Goal: Task Accomplishment & Management: Use online tool/utility

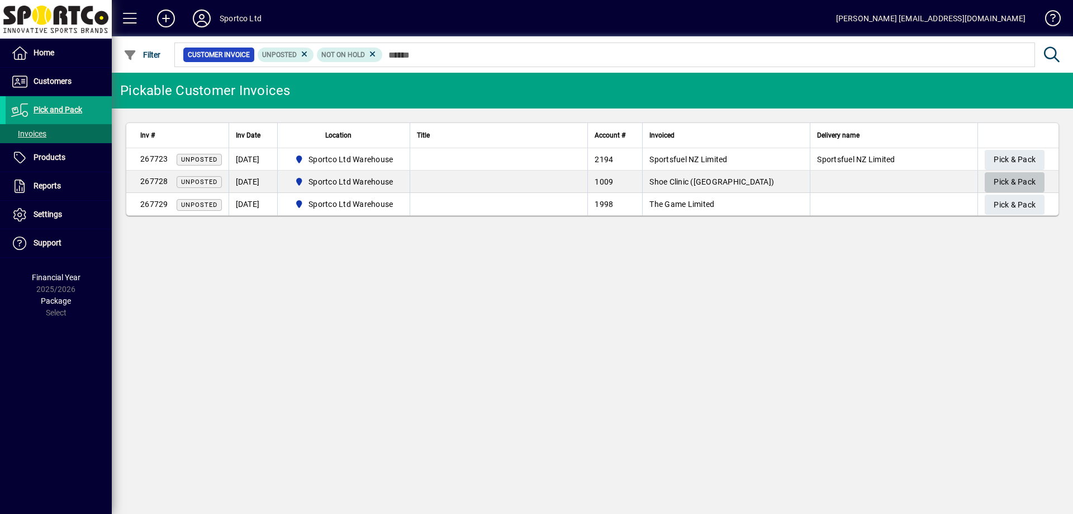
click at [1006, 179] on span "Pick & Pack" at bounding box center [1014, 182] width 42 height 18
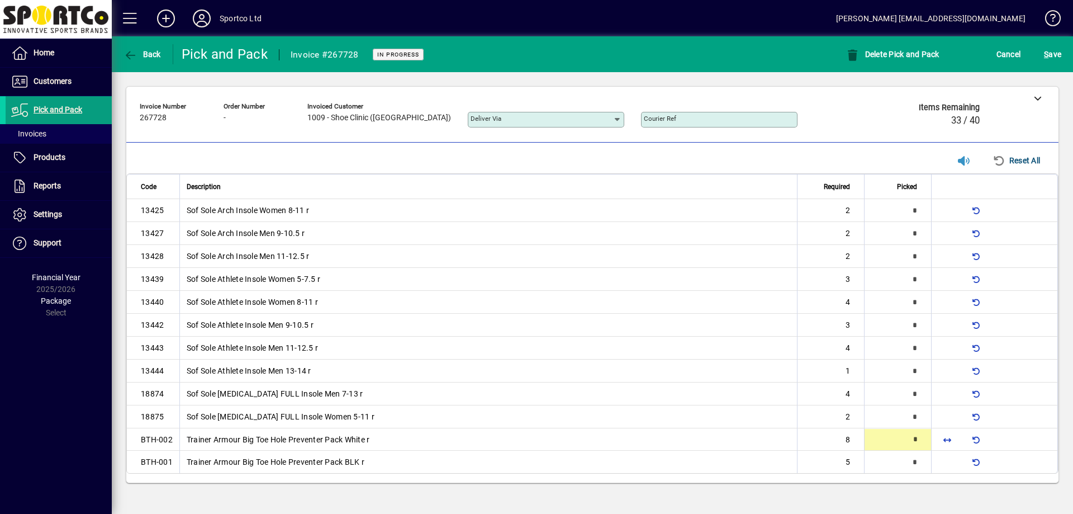
type input "*"
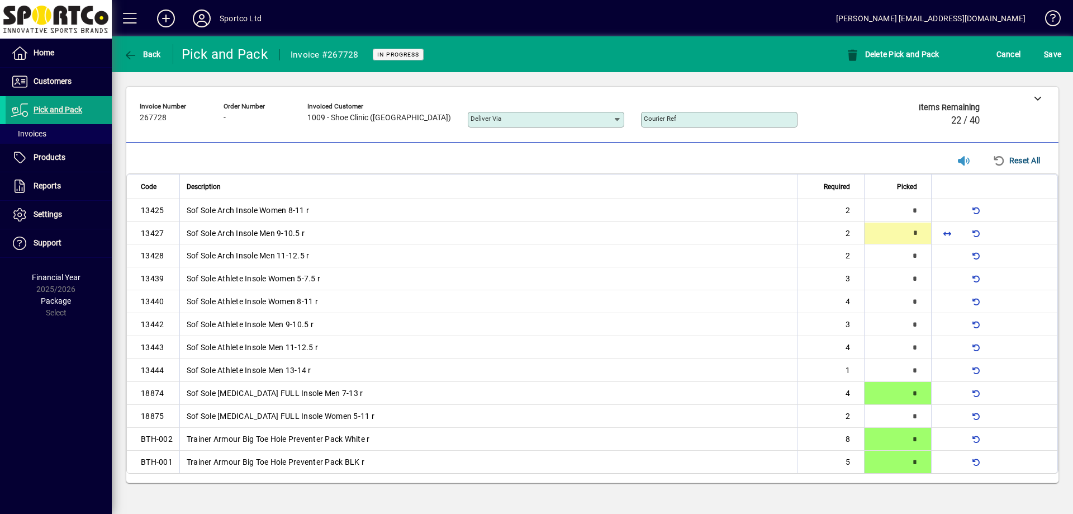
type input "*"
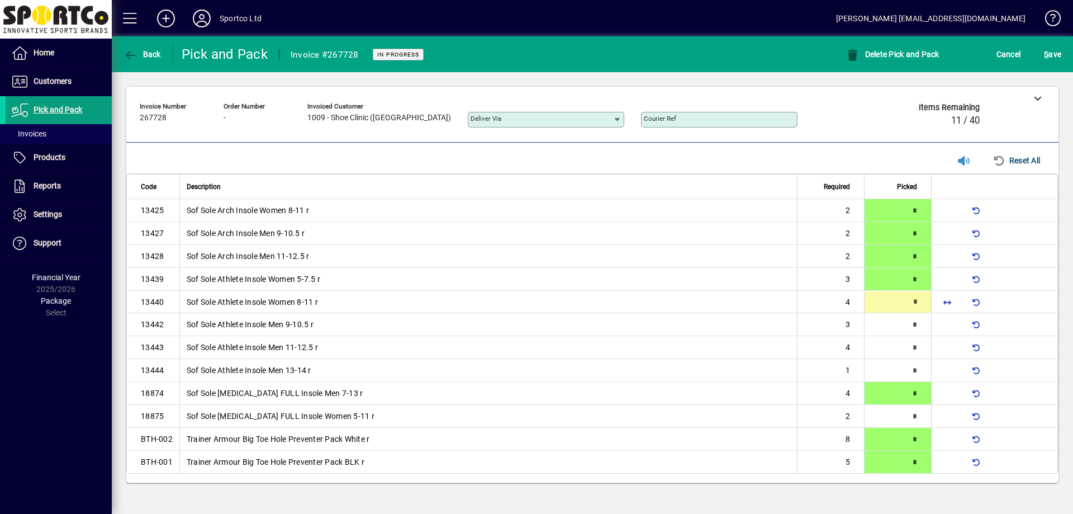
type input "*"
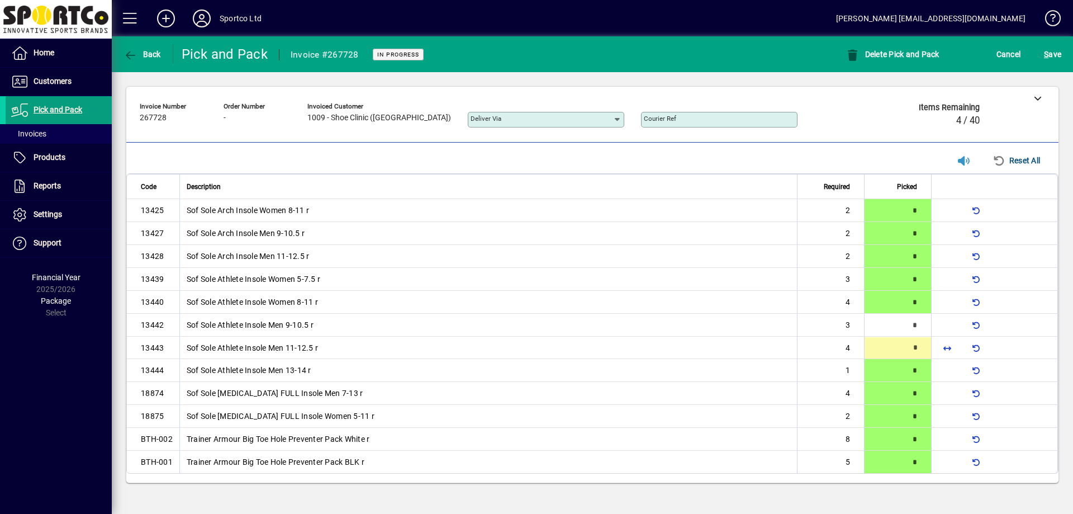
type input "*"
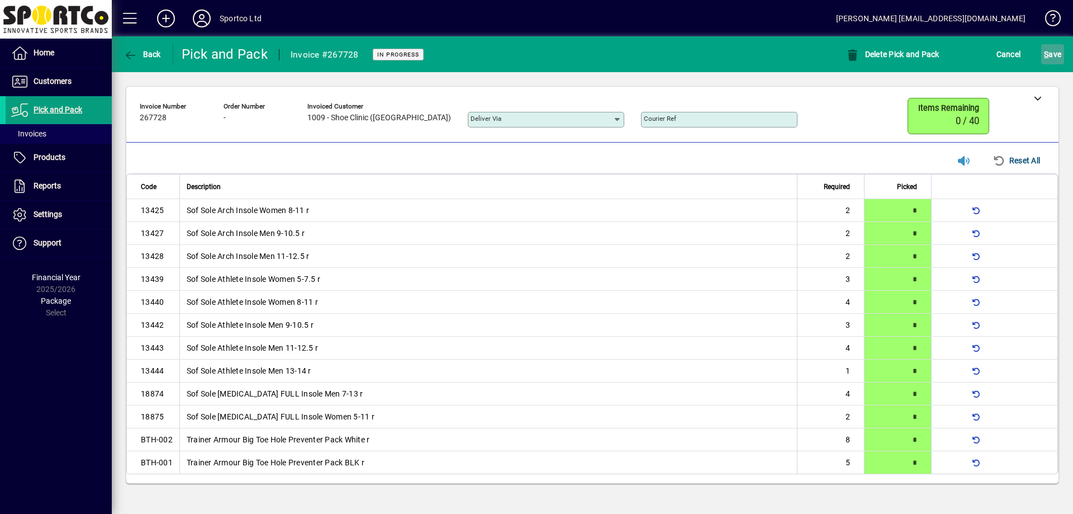
click at [1051, 56] on span "S ave" at bounding box center [1052, 54] width 17 height 18
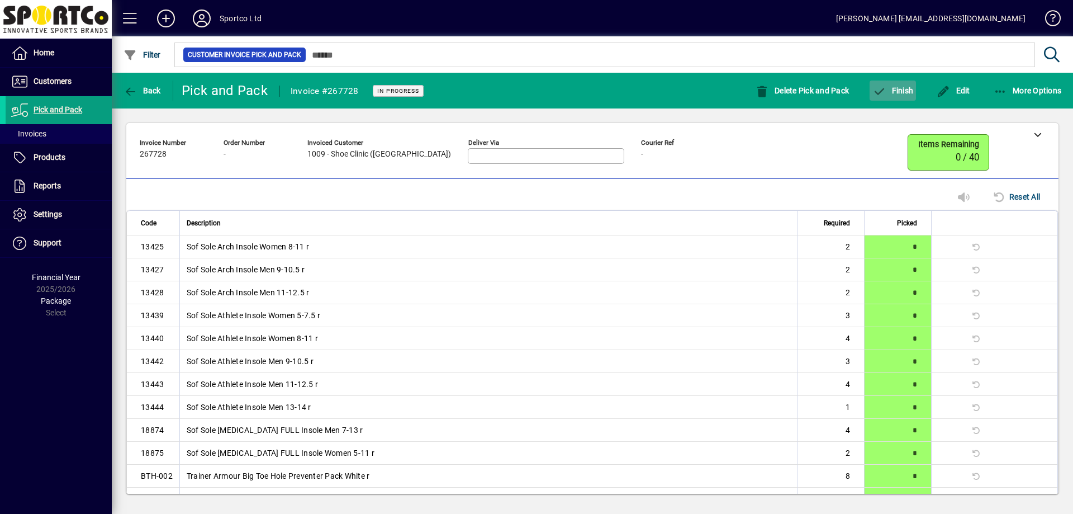
click at [905, 97] on span "button" at bounding box center [892, 90] width 46 height 27
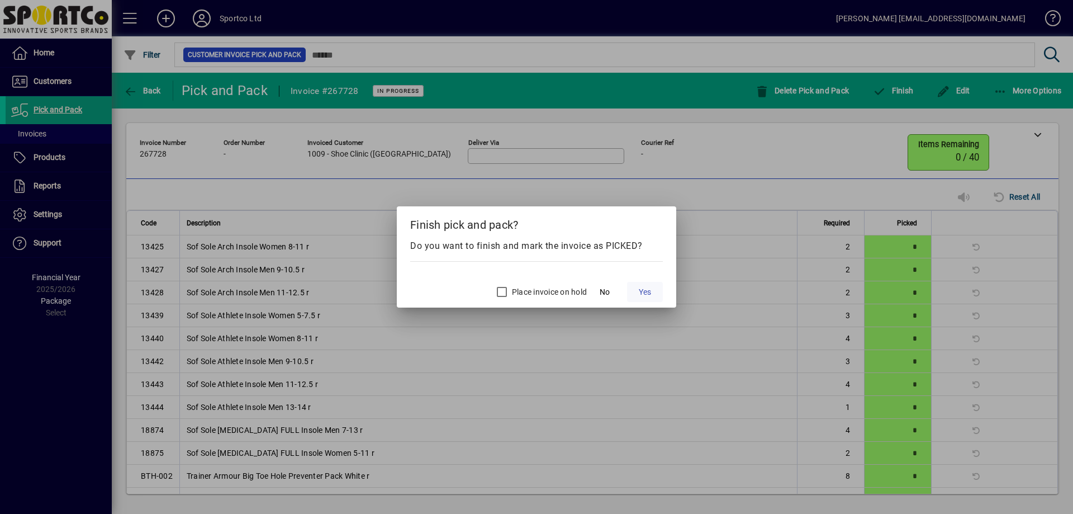
click at [645, 290] on span "Yes" at bounding box center [645, 292] width 12 height 12
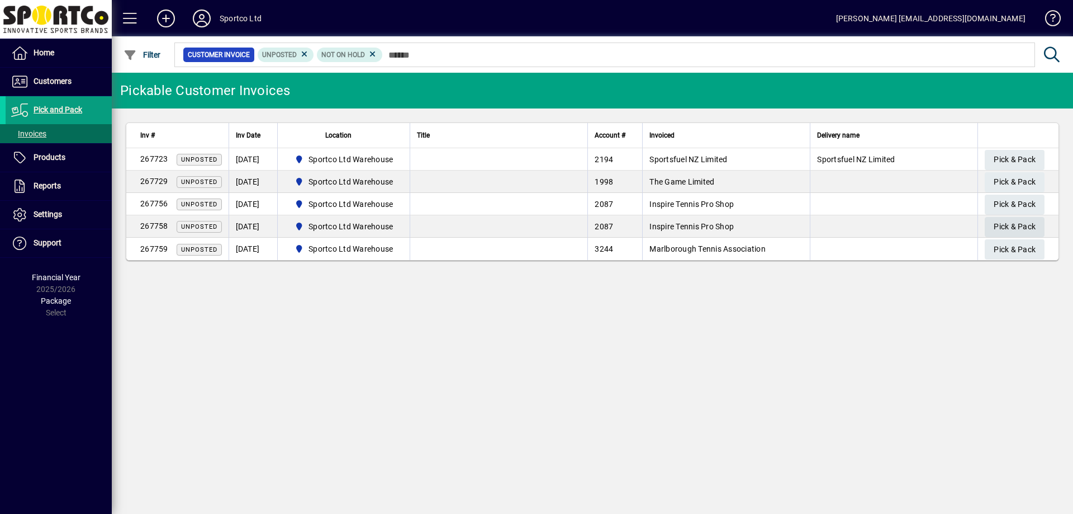
click at [1014, 224] on span "Pick & Pack" at bounding box center [1014, 226] width 42 height 18
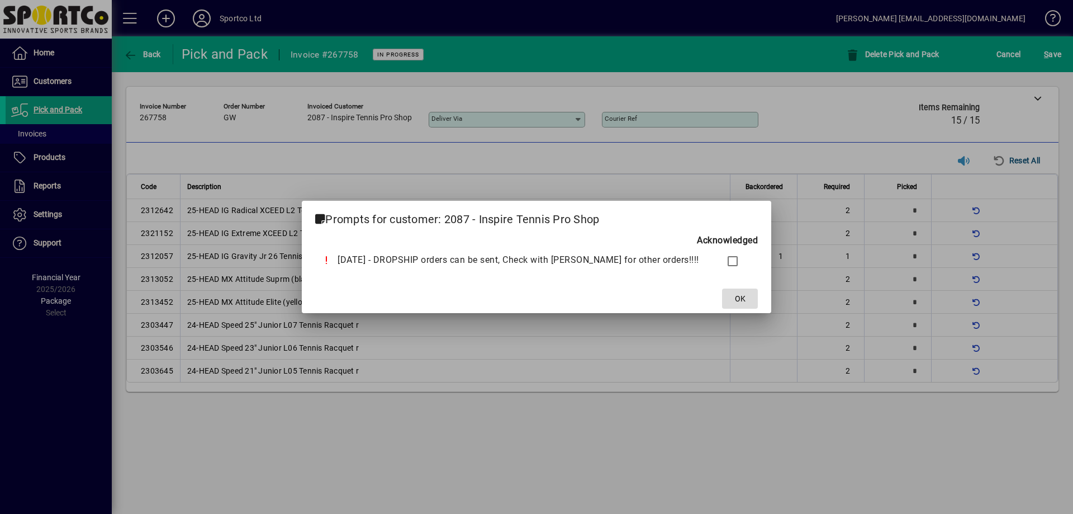
click at [722, 294] on span at bounding box center [740, 298] width 36 height 27
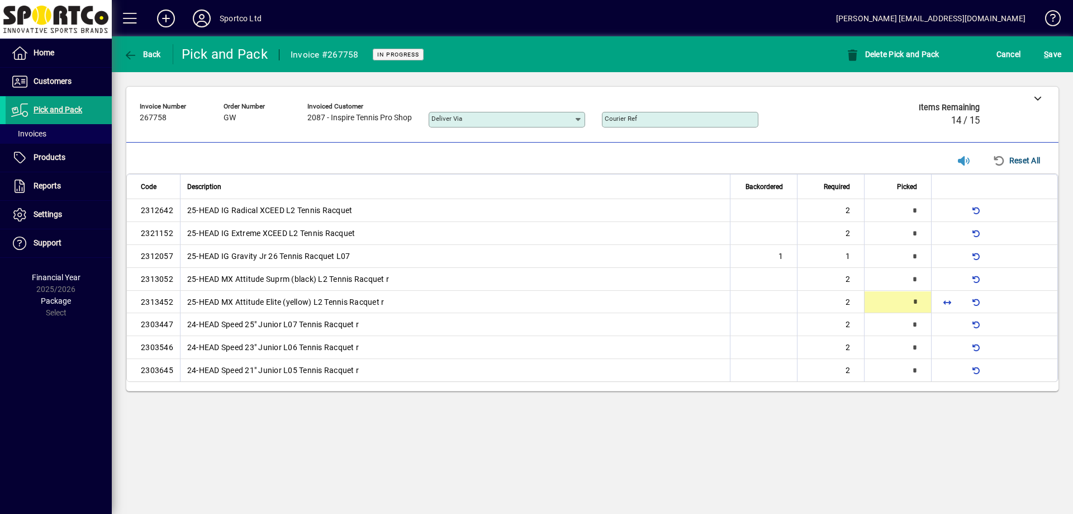
type input "*"
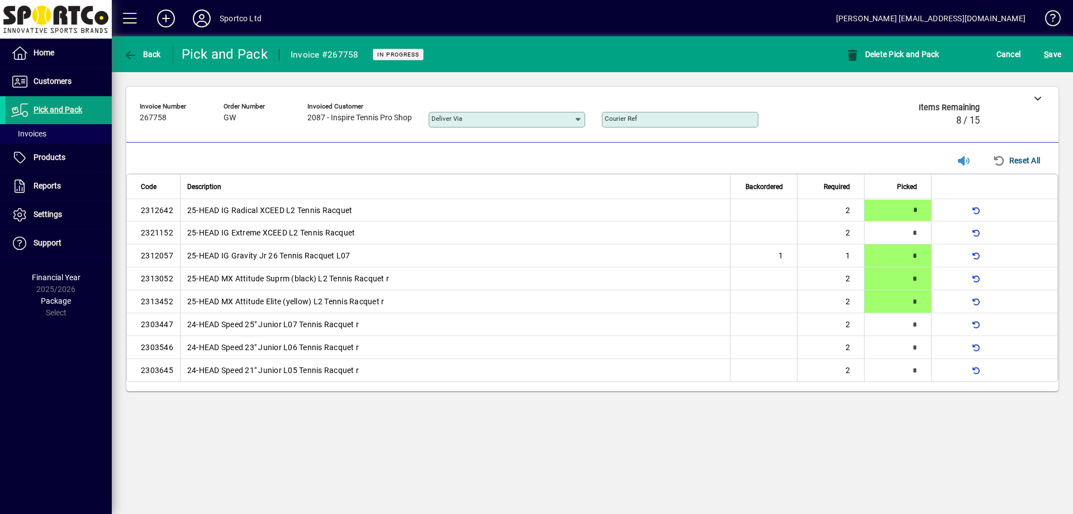
type input "*"
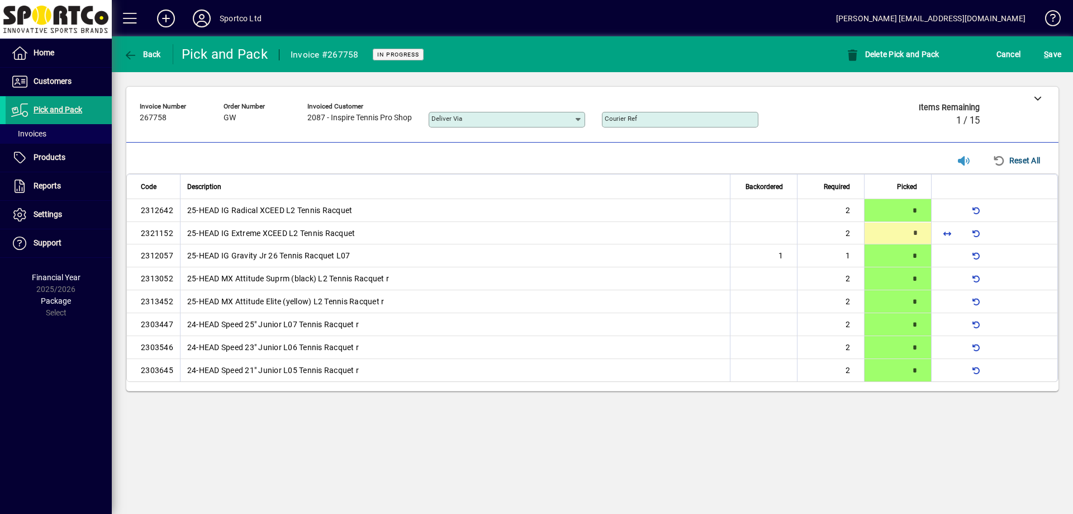
type input "*"
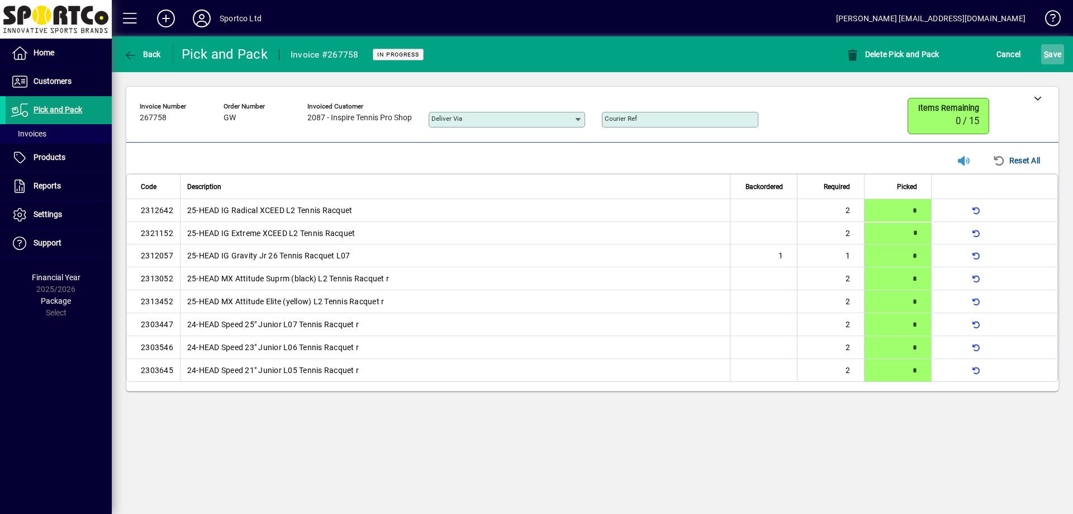
click at [1049, 58] on span "S ave" at bounding box center [1052, 54] width 17 height 18
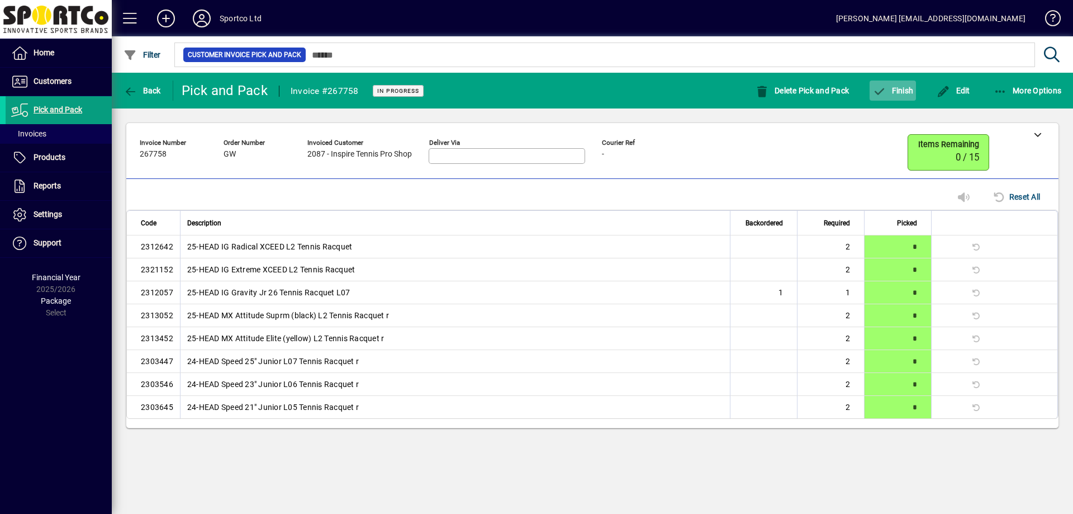
click at [882, 95] on icon "button" at bounding box center [879, 91] width 14 height 11
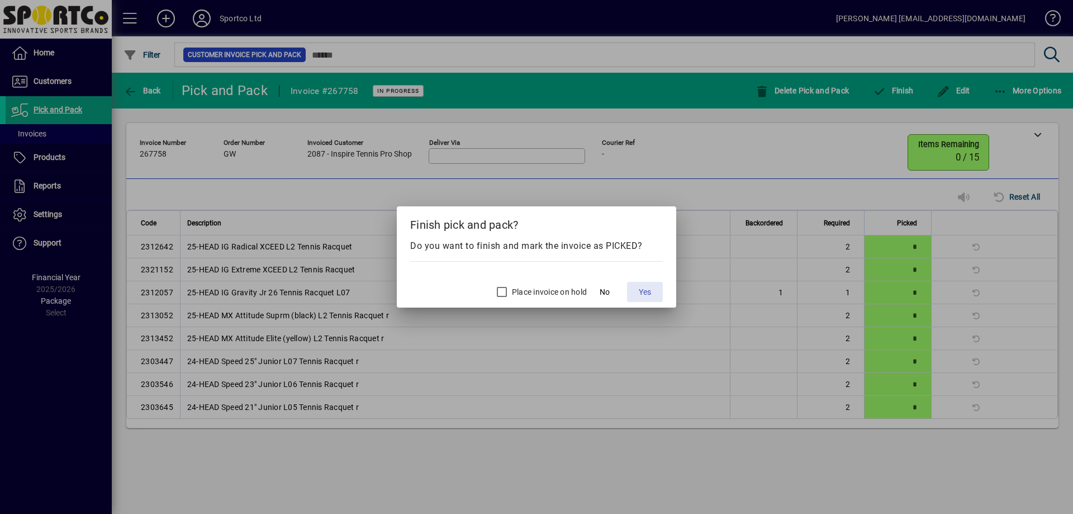
click at [648, 296] on span "Yes" at bounding box center [645, 292] width 12 height 12
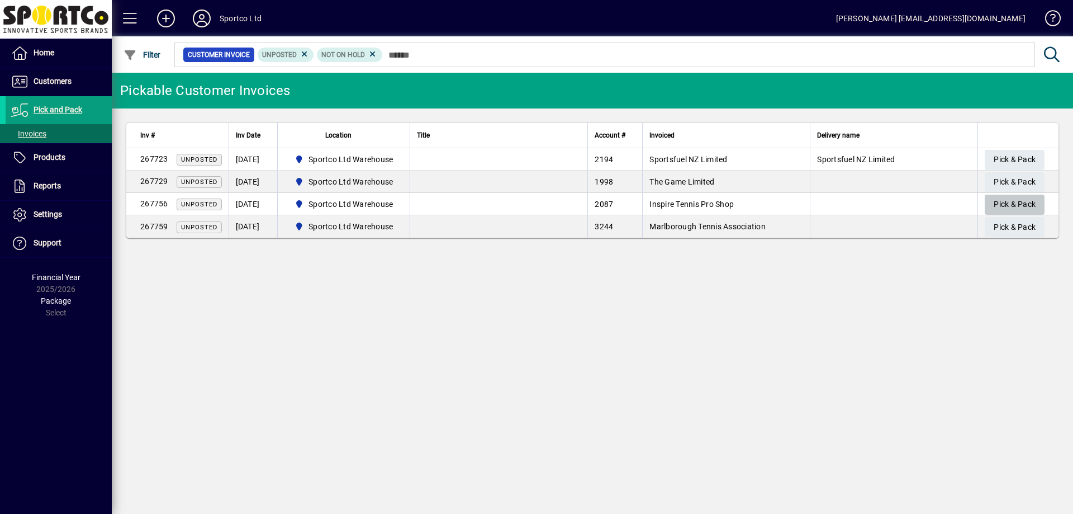
click at [1014, 206] on span "Pick & Pack" at bounding box center [1014, 204] width 42 height 18
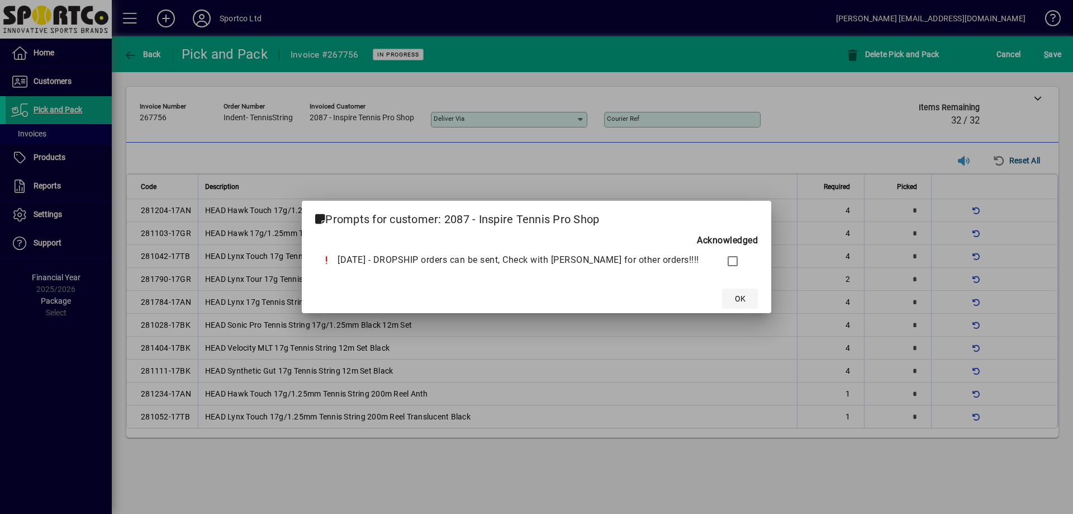
click at [735, 298] on span "OK" at bounding box center [740, 299] width 11 height 12
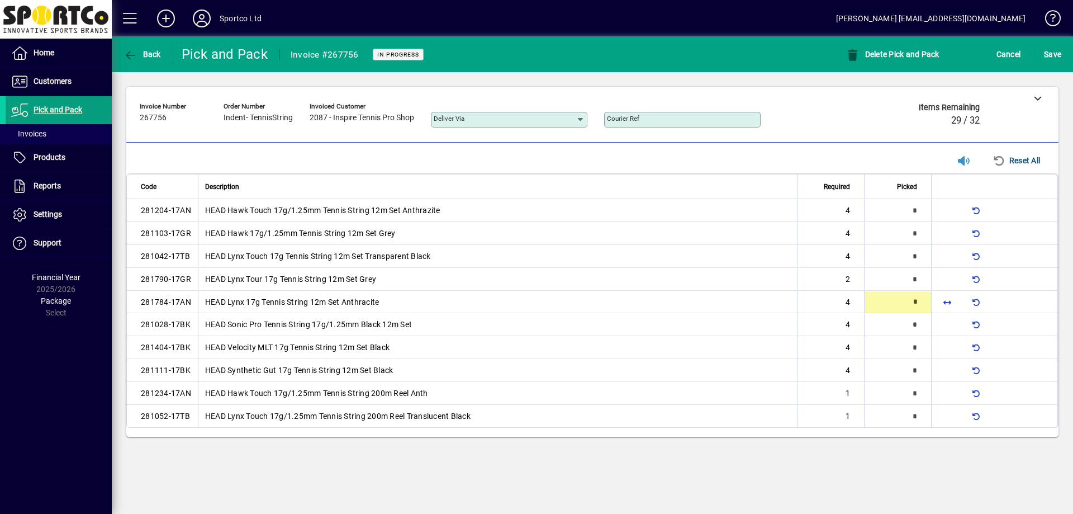
type input "*"
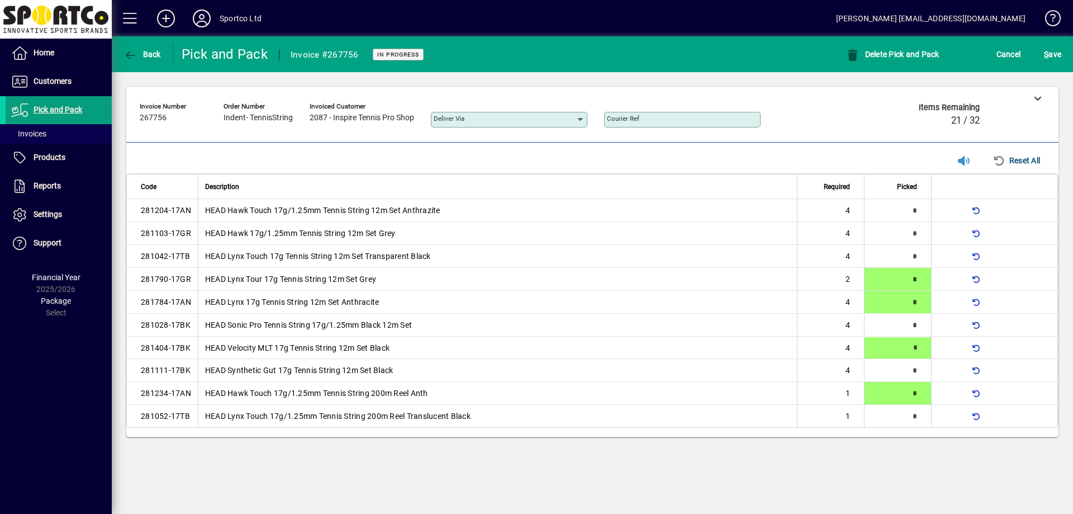
type input "*"
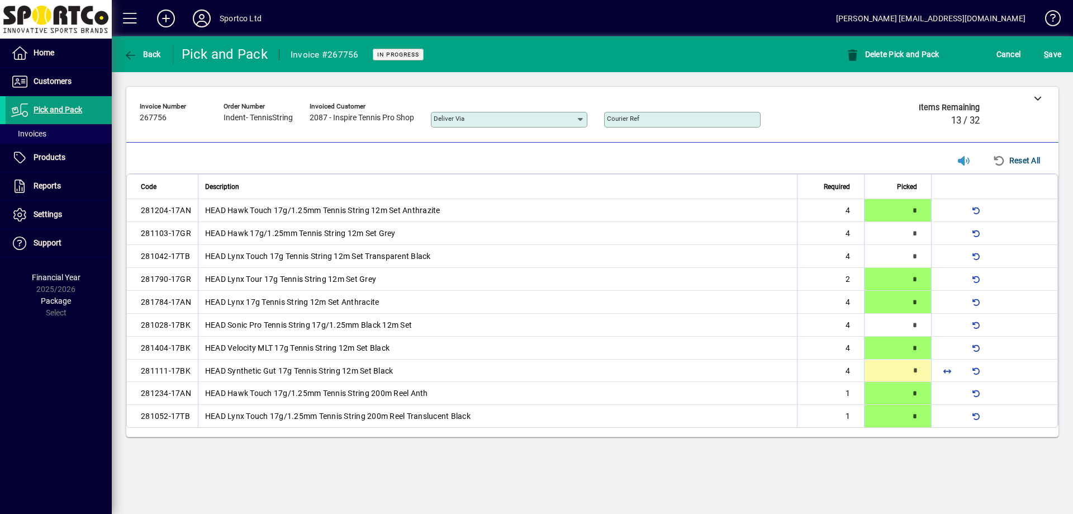
type input "*"
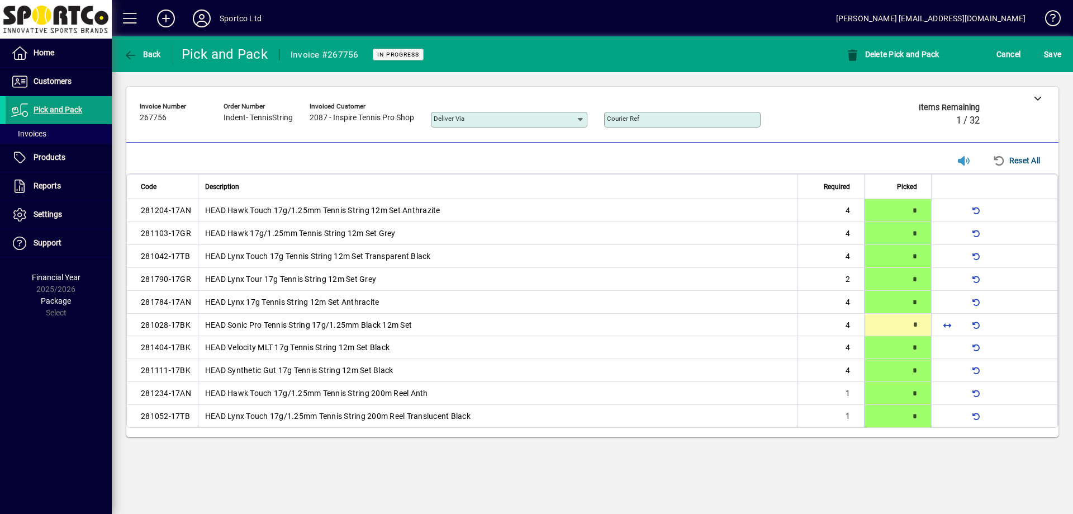
type input "*"
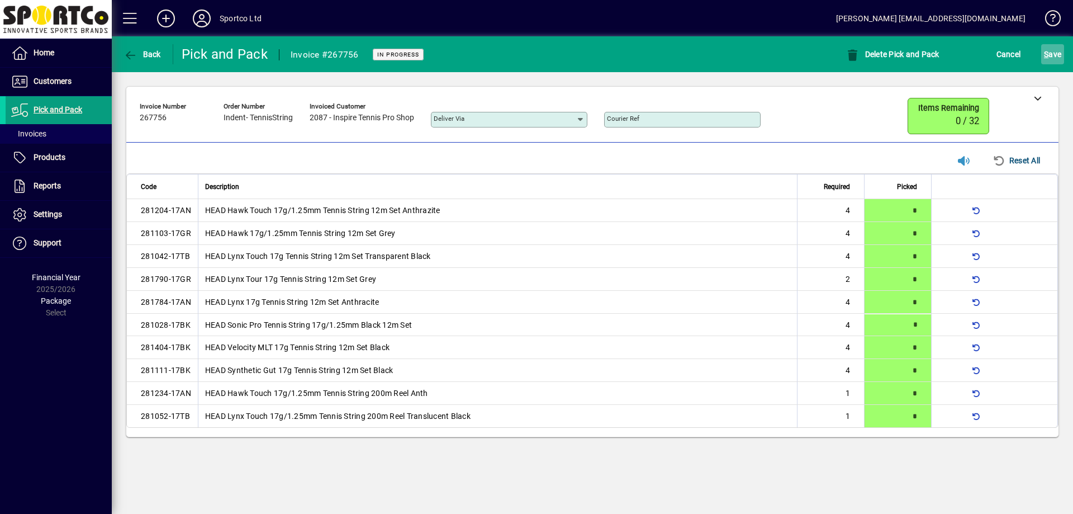
click at [1063, 56] on span "submit" at bounding box center [1052, 54] width 23 height 27
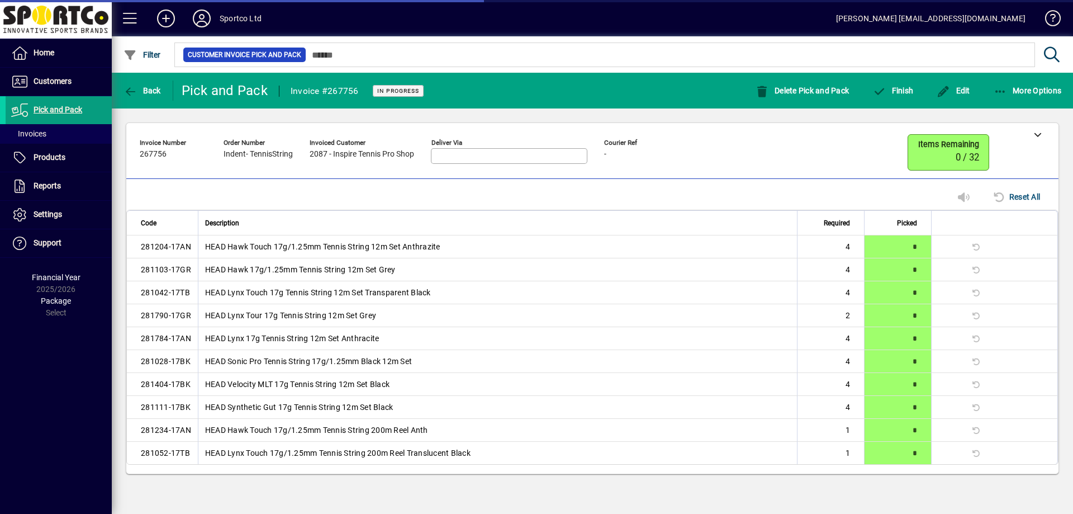
click at [919, 91] on div "Finish" at bounding box center [893, 90] width 64 height 20
click at [895, 95] on span "button" at bounding box center [892, 90] width 46 height 27
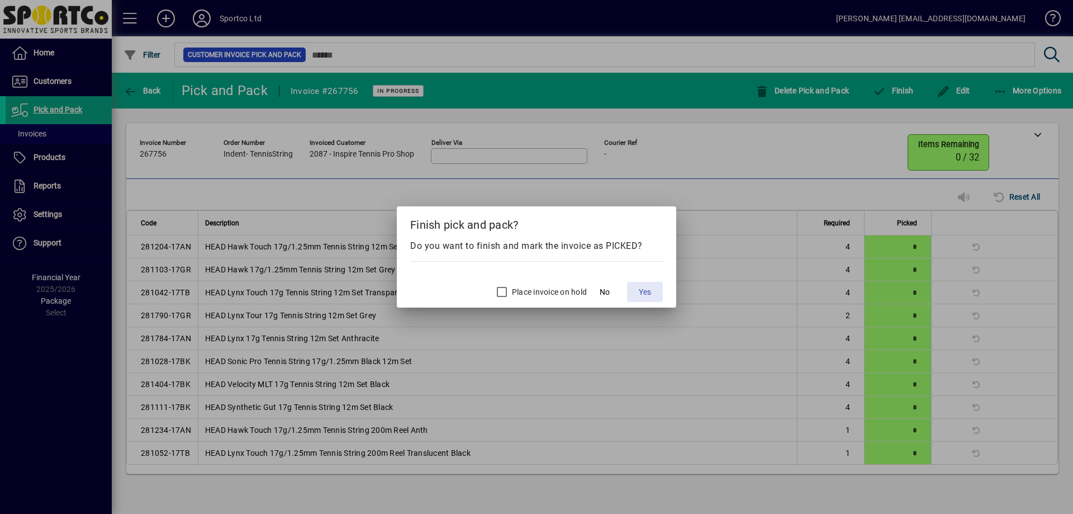
click at [654, 289] on span at bounding box center [645, 291] width 36 height 27
